Goal: Transaction & Acquisition: Download file/media

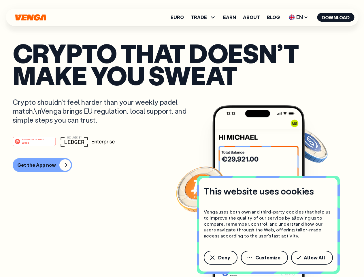
click at [182, 138] on div "#1 PRODUCT OF THE MONTH Web3" at bounding box center [182, 141] width 339 height 10
click at [220, 258] on span "Deny" at bounding box center [224, 257] width 12 height 5
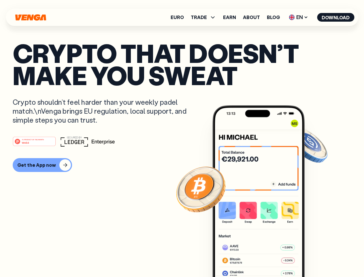
click at [265, 258] on img at bounding box center [259, 201] width 92 height 193
click at [313, 258] on article "Crypto that doesn’t make you sweat Crypto shouldn’t feel harder than your weekl…" at bounding box center [182, 150] width 339 height 216
click at [205, 17] on span "TRADE" at bounding box center [199, 17] width 16 height 5
click at [299, 17] on span "EN" at bounding box center [298, 17] width 23 height 9
click at [336, 17] on button "Download" at bounding box center [335, 17] width 37 height 9
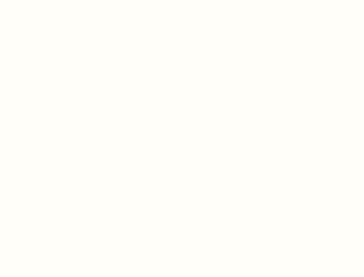
click at [182, 0] on html "This website uses cookies Venga uses both own and third-party cookies that help…" at bounding box center [182, 0] width 364 height 0
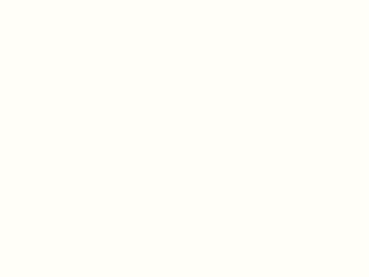
click at [42, 0] on html "This website uses cookies Venga uses both own and third-party cookies that help…" at bounding box center [184, 0] width 369 height 0
click at [35, 0] on html "This website uses cookies Venga uses both own and third-party cookies that help…" at bounding box center [184, 0] width 369 height 0
